Goal: Task Accomplishment & Management: Manage account settings

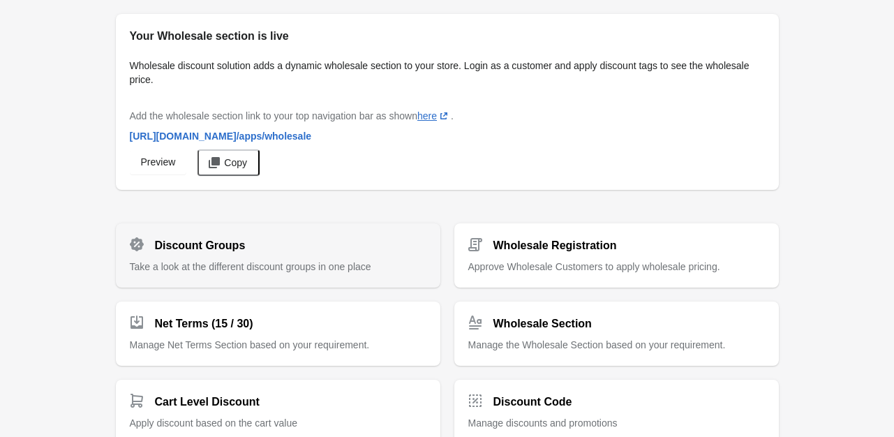
click at [180, 246] on h2 "Discount Groups" at bounding box center [200, 245] width 91 height 17
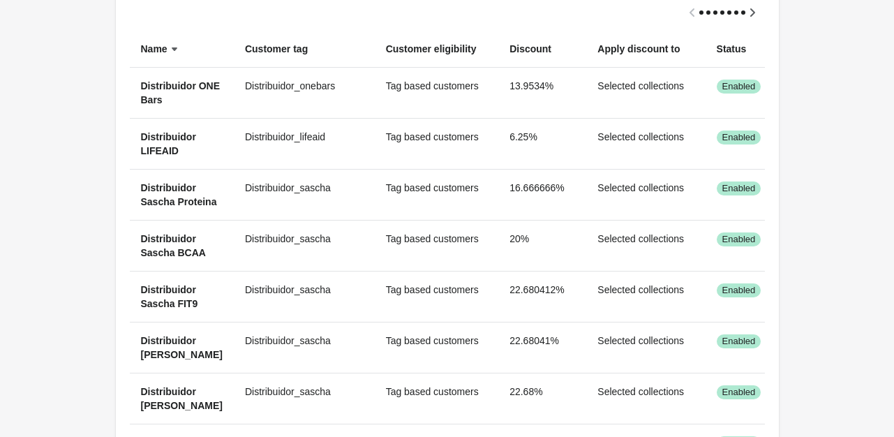
scroll to position [140, 0]
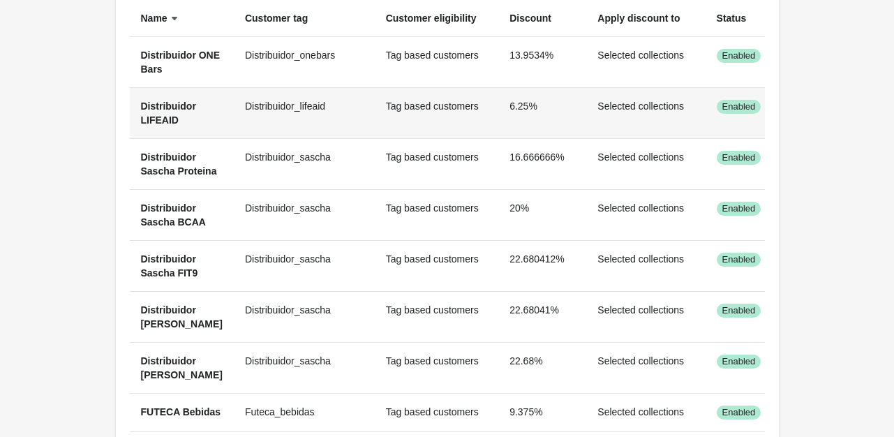
click at [167, 107] on span "Distribuidor LIFEAID" at bounding box center [168, 112] width 55 height 25
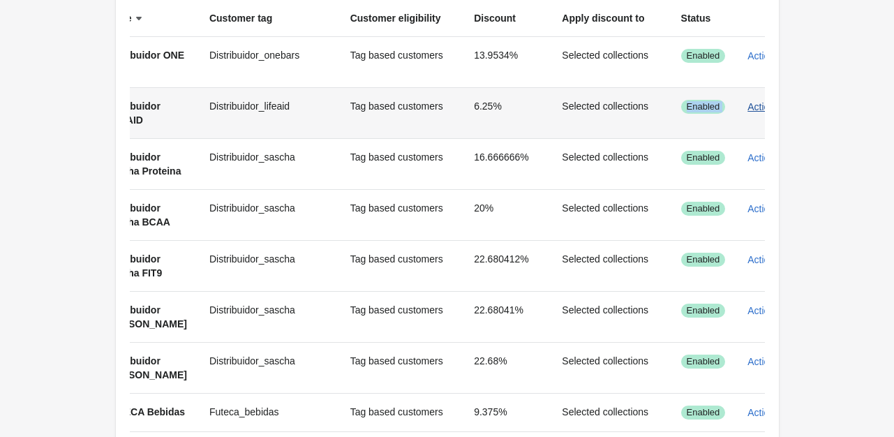
drag, startPoint x: 659, startPoint y: 109, endPoint x: 763, endPoint y: 117, distance: 105.0
click at [763, 117] on tr "Distribuidor LIFEAID Distribuidor_lifeaid Tag based customers 6.25% Selected co…" at bounding box center [449, 112] width 711 height 51
click at [784, 107] on icon "button" at bounding box center [787, 106] width 6 height 3
click at [729, 176] on span "Edit" at bounding box center [731, 172] width 33 height 14
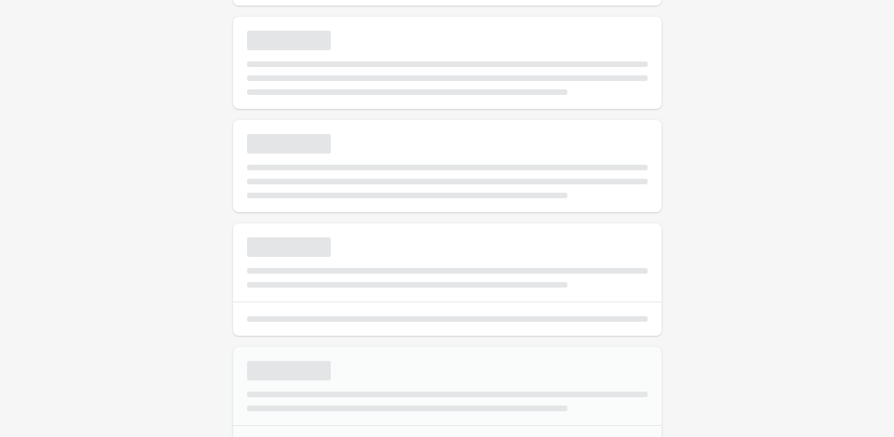
select select "*"
type input "**********"
type input "****"
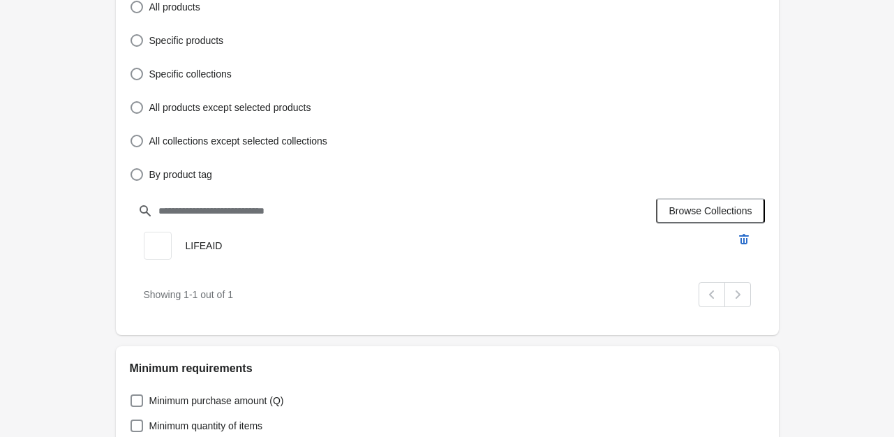
scroll to position [558, 0]
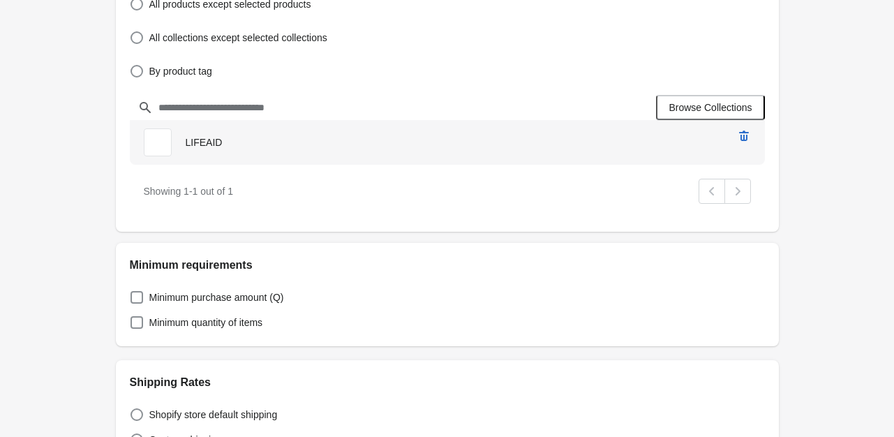
click at [201, 141] on span "LIFEAID" at bounding box center [204, 142] width 37 height 11
click at [167, 144] on span "LIFEAID" at bounding box center [158, 142] width 28 height 28
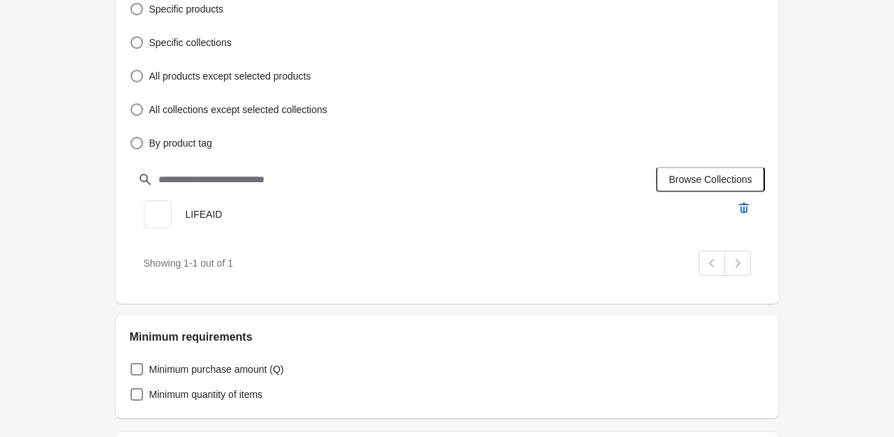
scroll to position [488, 0]
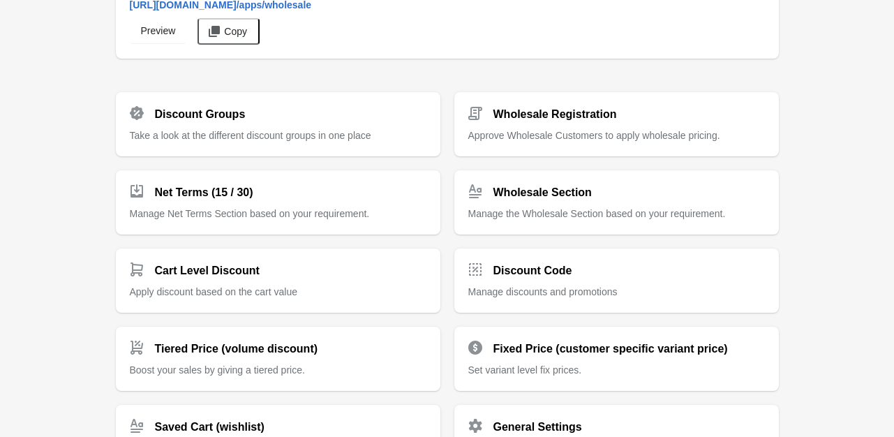
scroll to position [140, 0]
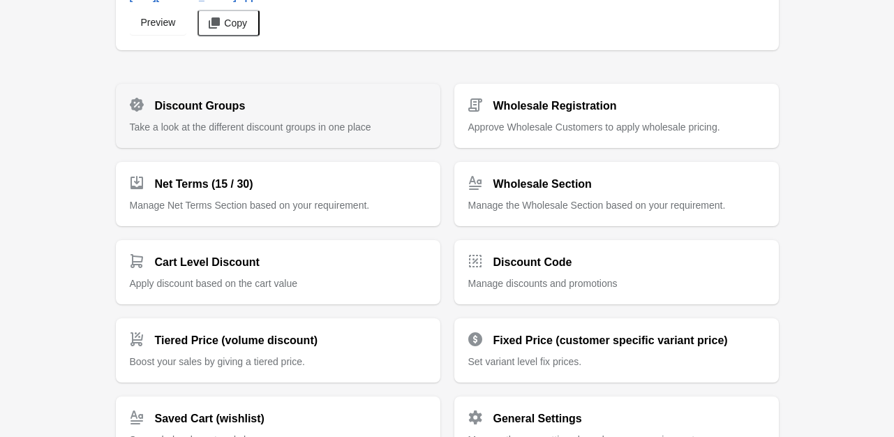
click at [172, 117] on div "Discount Groups Take a look at the different discount groups in one place" at bounding box center [278, 110] width 297 height 47
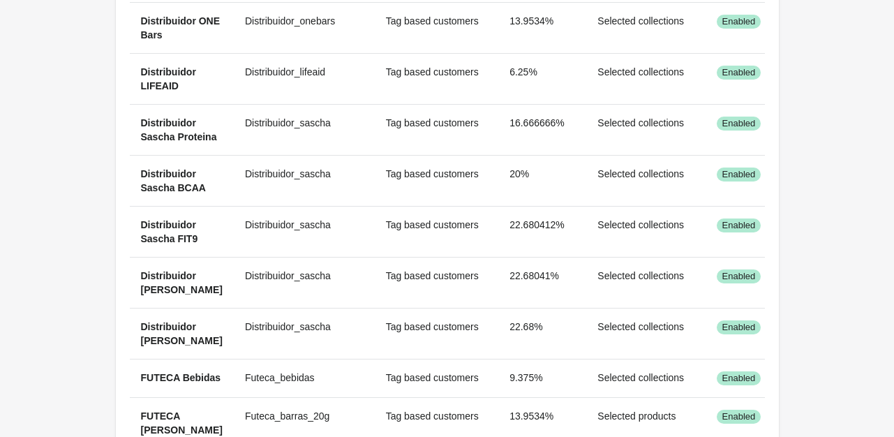
scroll to position [140, 0]
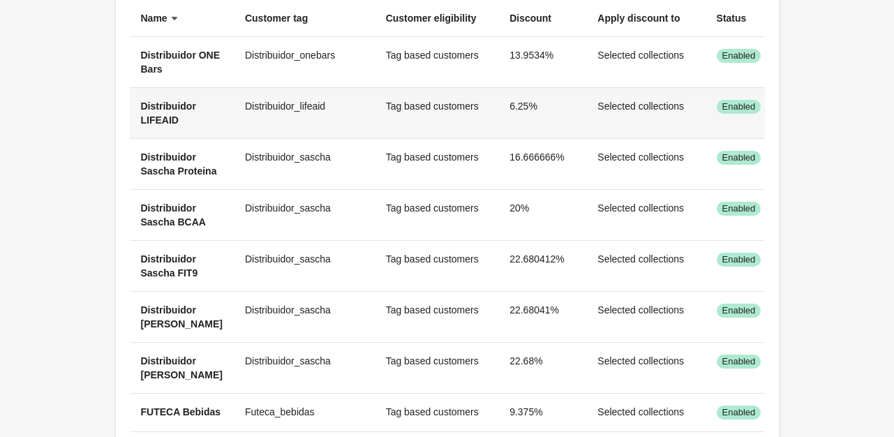
click at [783, 106] on span "Actions" at bounding box center [799, 106] width 32 height 11
click at [768, 168] on span "Edit" at bounding box center [767, 172] width 33 height 14
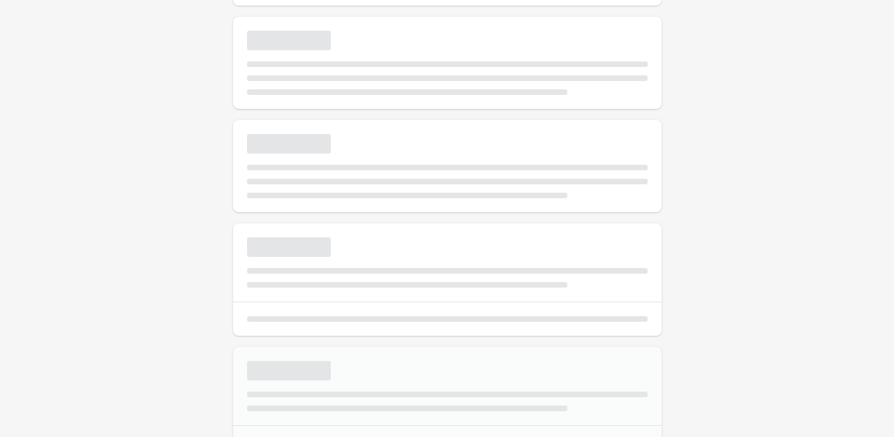
select select "*"
type input "**********"
type input "****"
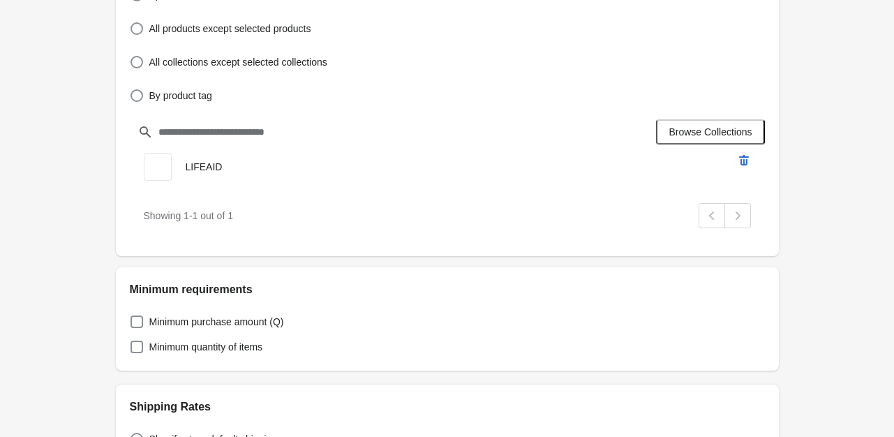
scroll to position [558, 0]
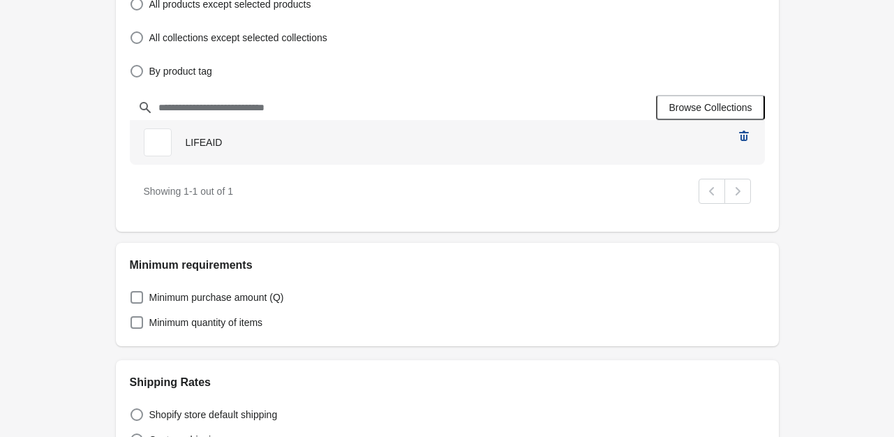
click at [747, 137] on icon "remove LIFEAID’s product" at bounding box center [744, 135] width 10 height 10
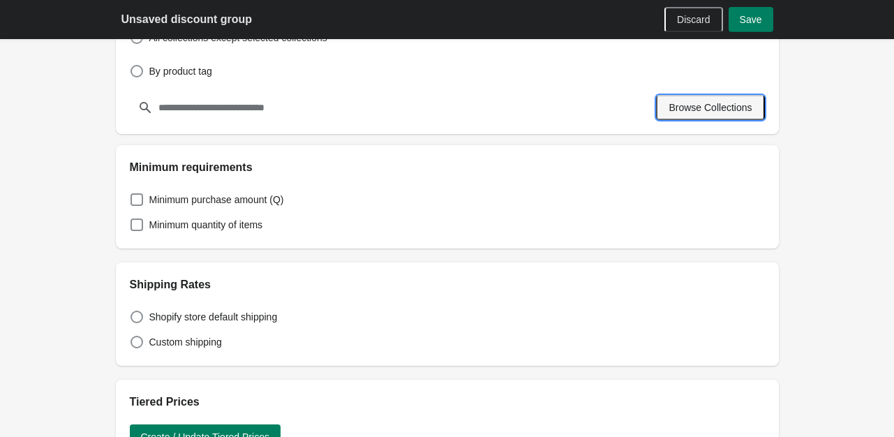
click at [689, 117] on button "Browse Collections" at bounding box center [710, 107] width 108 height 25
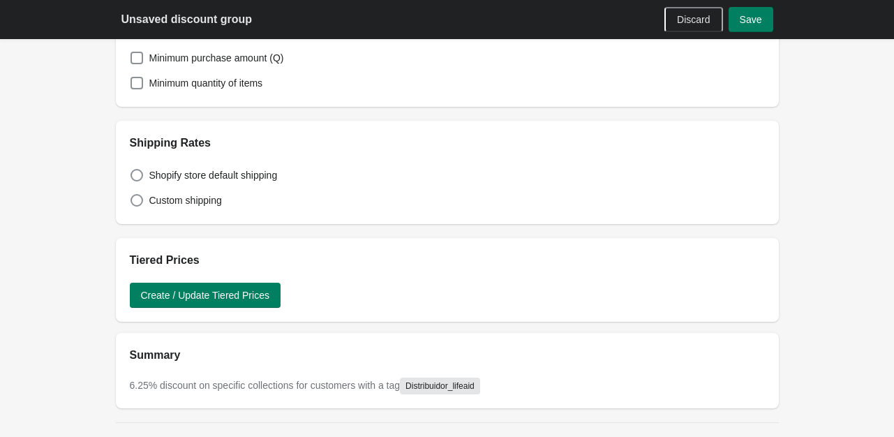
scroll to position [837, 0]
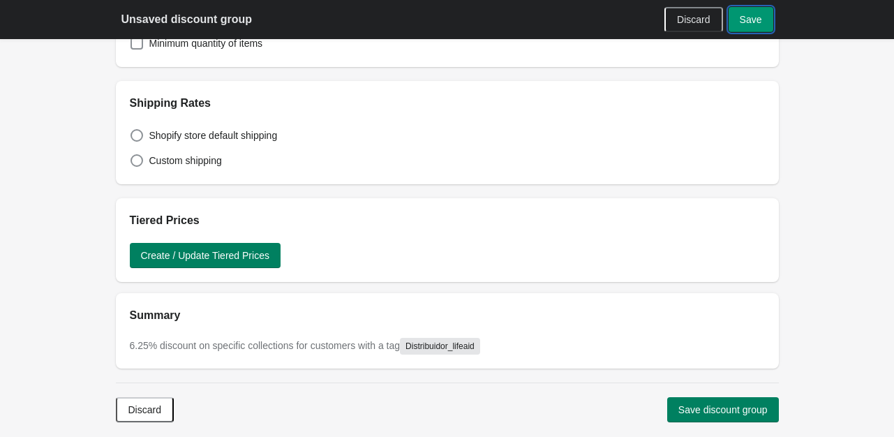
click at [746, 20] on span "Save" at bounding box center [751, 19] width 22 height 11
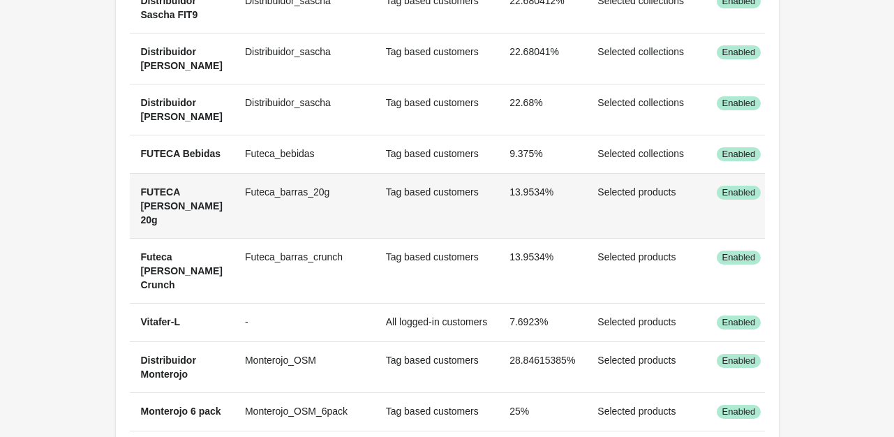
scroll to position [419, 0]
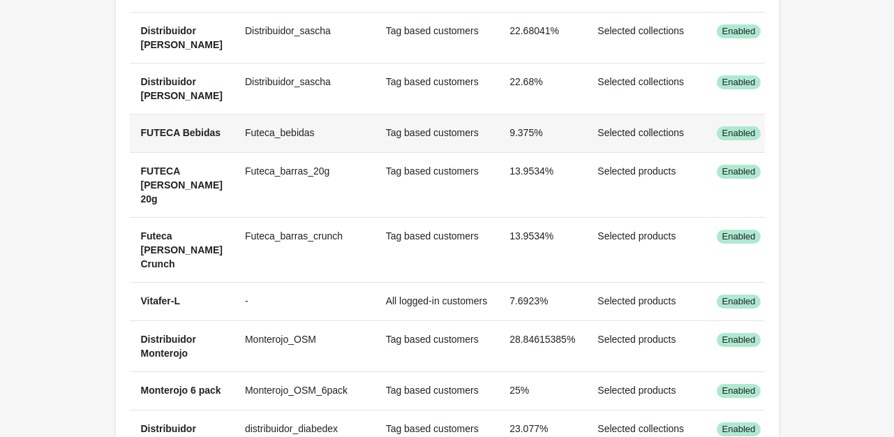
click at [783, 139] on span "Actions" at bounding box center [799, 133] width 32 height 11
click at [766, 251] on span "Edit" at bounding box center [767, 253] width 33 height 14
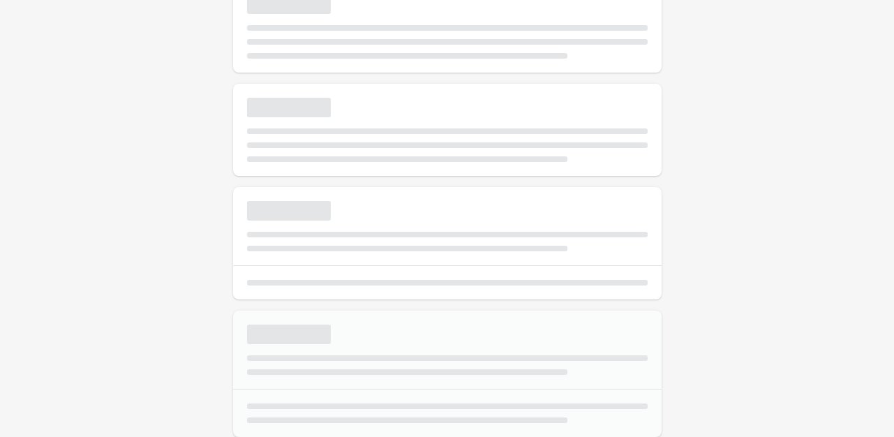
select select "*"
type input "**********"
type input "*****"
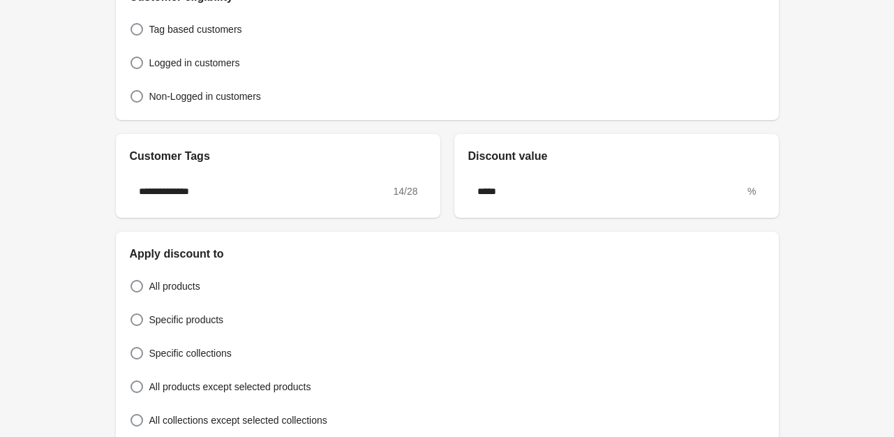
scroll to position [419, 0]
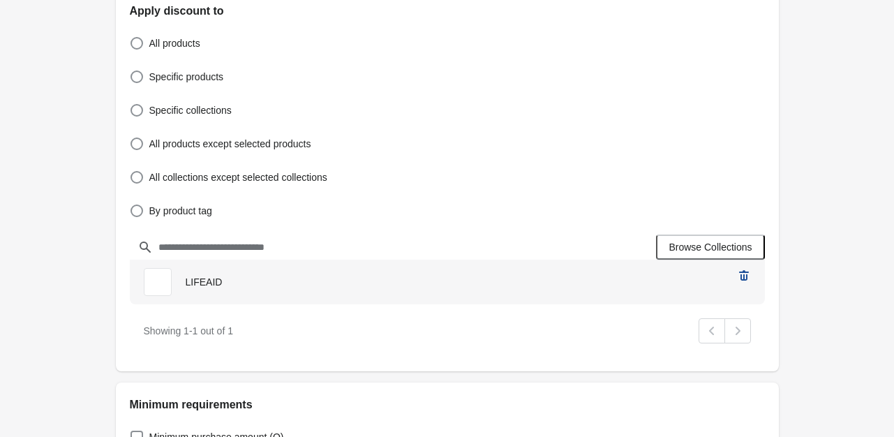
click at [742, 273] on icon "remove LIFEAID’s product" at bounding box center [744, 276] width 14 height 14
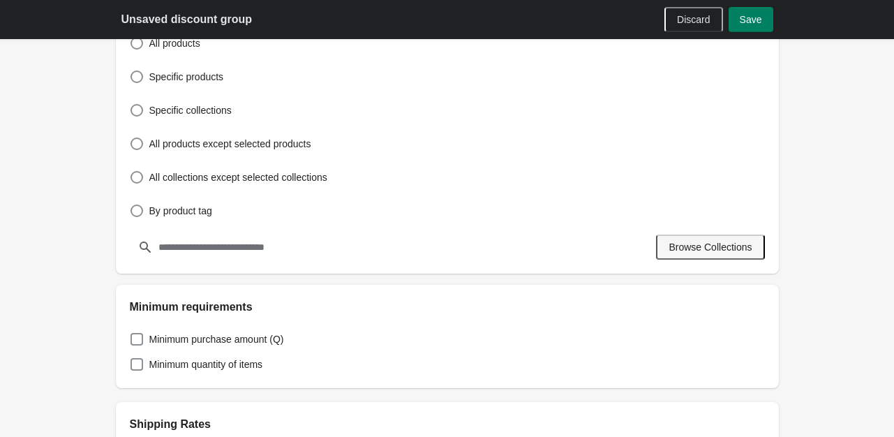
click at [678, 249] on span "Browse Collections" at bounding box center [710, 246] width 83 height 11
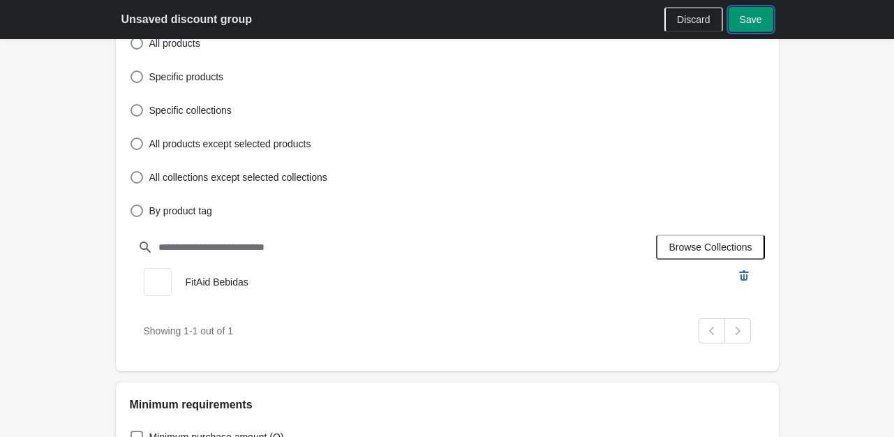
click at [752, 27] on button "Save" at bounding box center [751, 19] width 45 height 25
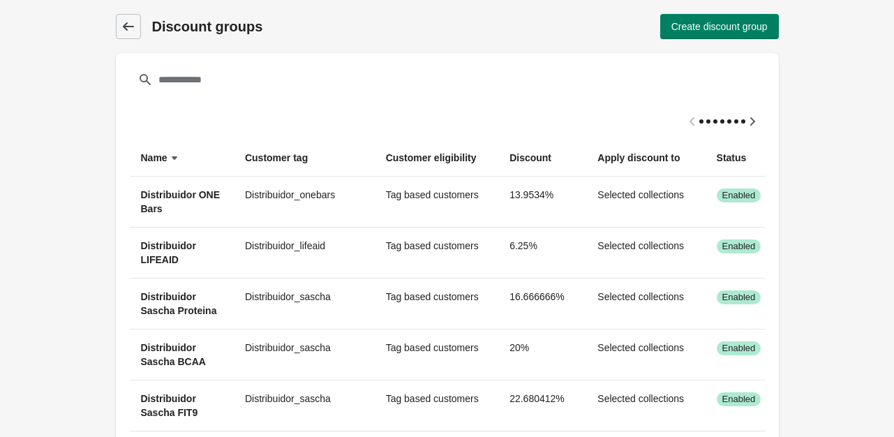
click at [131, 31] on icon at bounding box center [128, 27] width 14 height 14
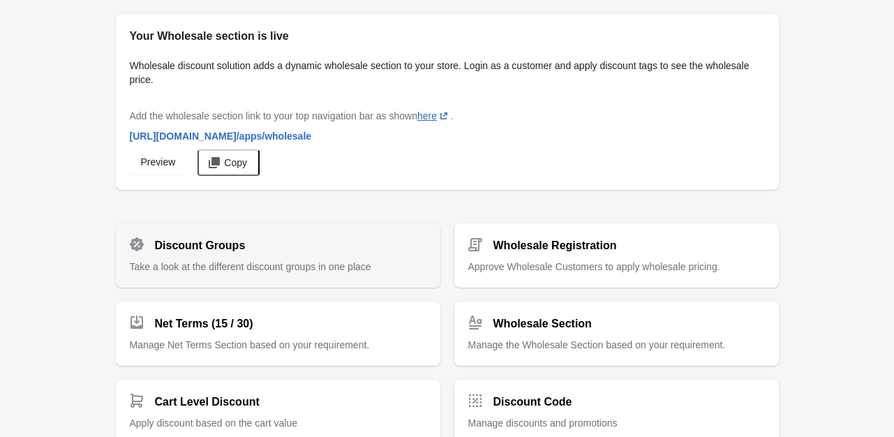
click at [226, 251] on h2 "Discount Groups" at bounding box center [200, 245] width 91 height 17
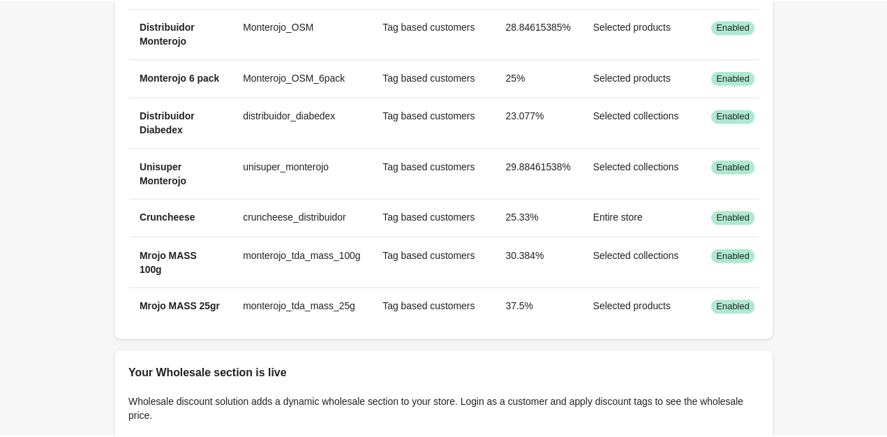
scroll to position [768, 0]
